Goal: Obtain resource: Obtain resource

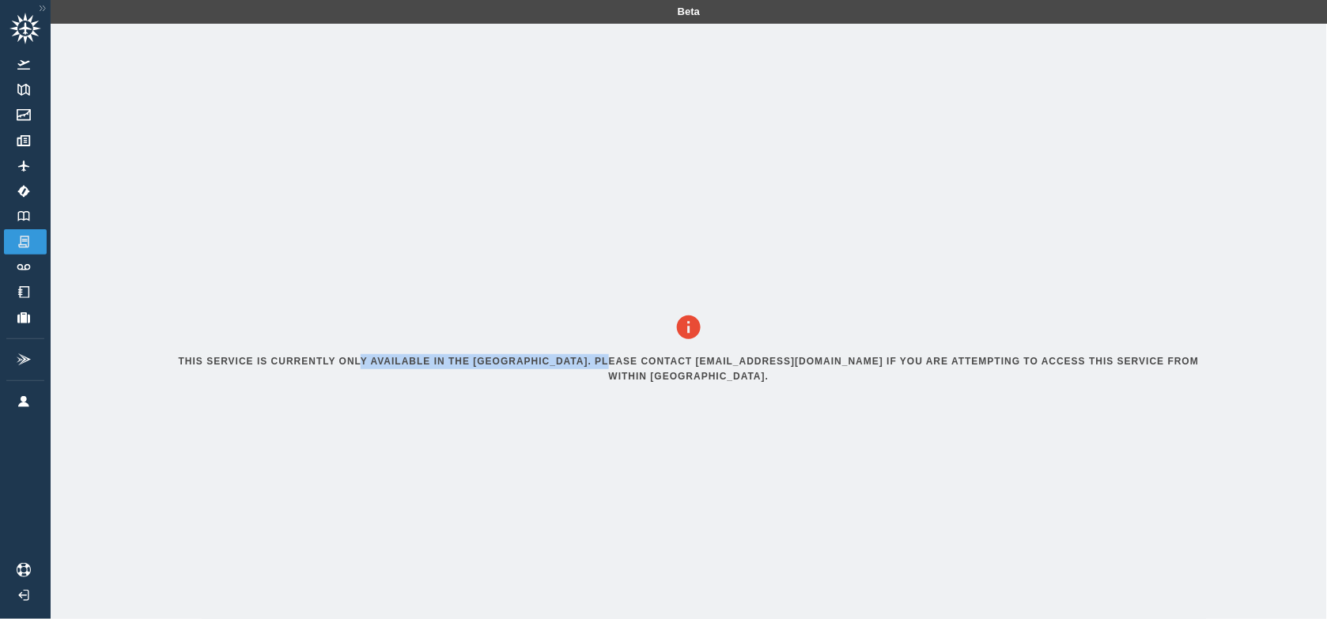
drag, startPoint x: 388, startPoint y: 372, endPoint x: 615, endPoint y: 372, distance: 226.9
click at [615, 372] on h6 "This service is currently only available in the [GEOGRAPHIC_DATA]. Please conta…" at bounding box center [688, 369] width 1021 height 30
drag, startPoint x: 615, startPoint y: 372, endPoint x: 630, endPoint y: 376, distance: 15.3
click at [627, 376] on h6 "This service is currently only available in the [GEOGRAPHIC_DATA]. Please conta…" at bounding box center [688, 369] width 1021 height 30
click at [28, 286] on img at bounding box center [23, 292] width 17 height 12
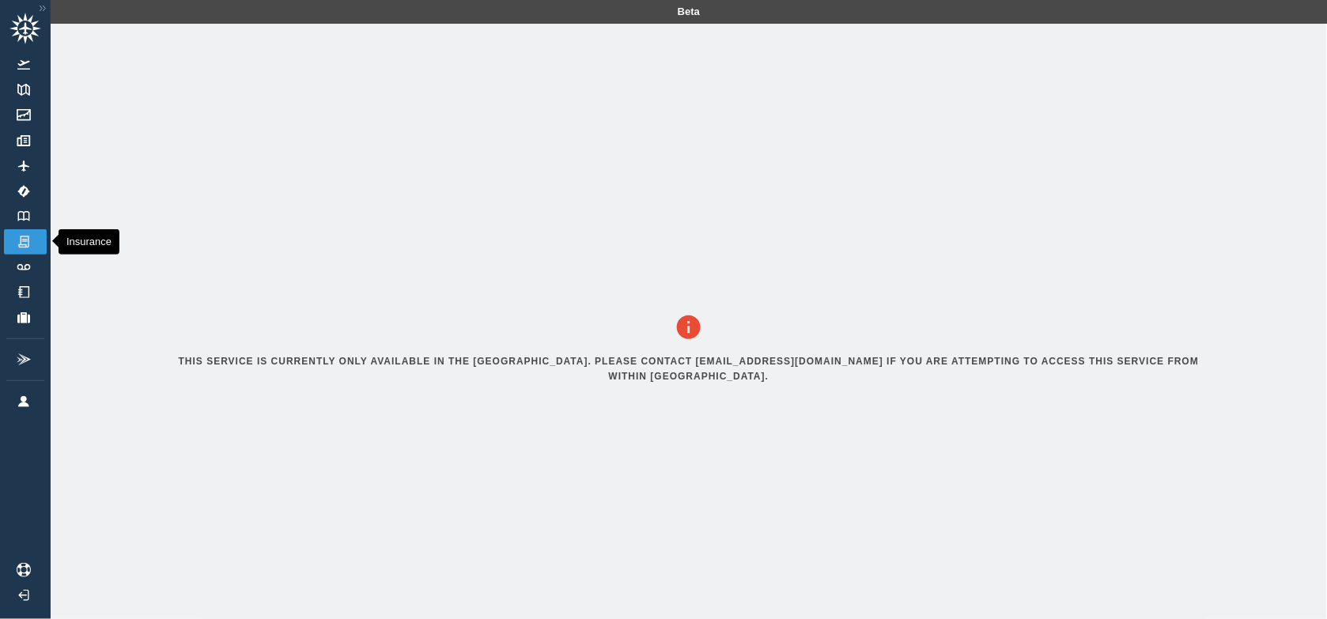
click at [33, 242] on link "Insurance" at bounding box center [25, 241] width 43 height 25
click at [26, 188] on img at bounding box center [23, 191] width 17 height 13
